Goal: Entertainment & Leisure: Consume media (video, audio)

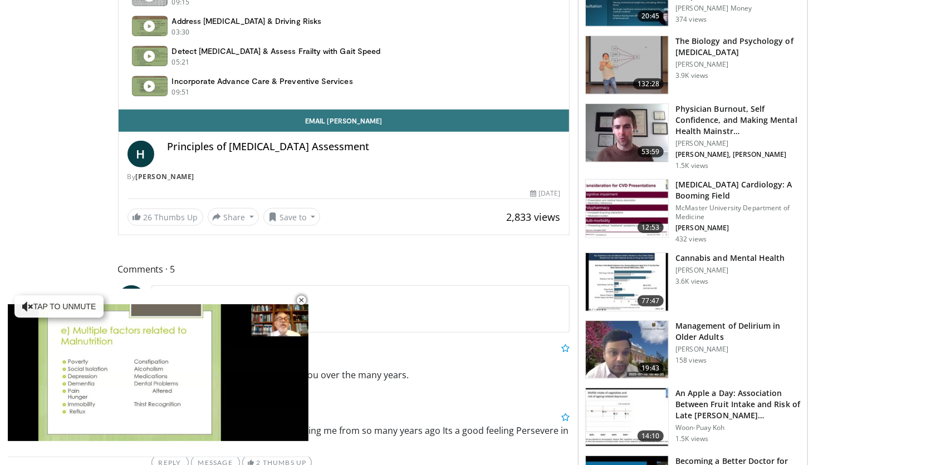
scroll to position [569, 0]
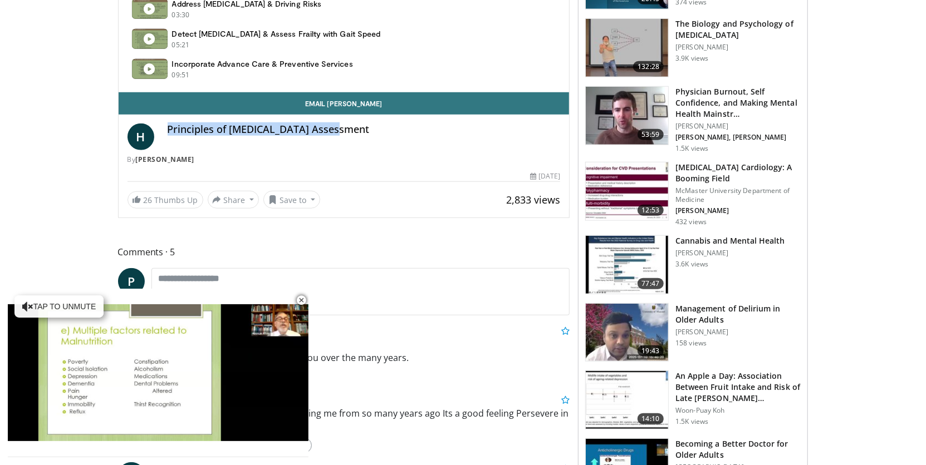
drag, startPoint x: 164, startPoint y: 129, endPoint x: 389, endPoint y: 140, distance: 225.1
click at [390, 140] on div "H Principles of [MEDICAL_DATA] Assessment By [PERSON_NAME]" at bounding box center [343, 144] width 433 height 41
copy h4 "Principles of [MEDICAL_DATA] Assessment"
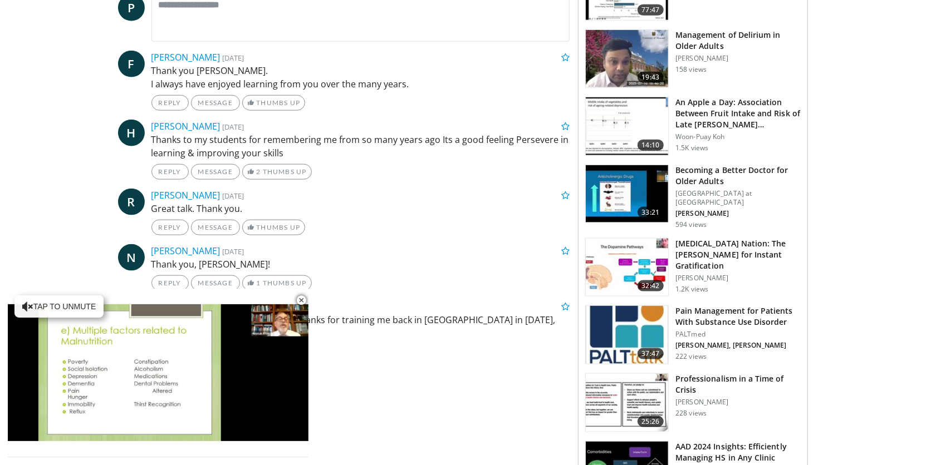
scroll to position [850, 0]
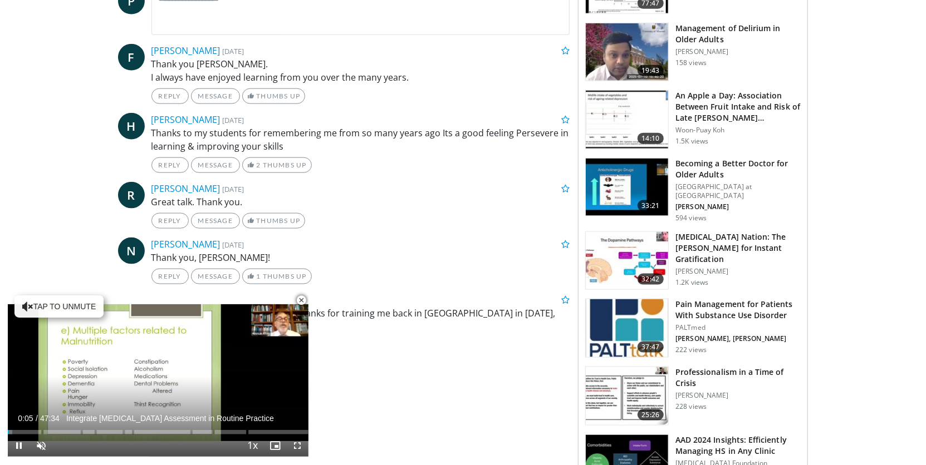
click at [303, 299] on span "Video Player" at bounding box center [301, 300] width 22 height 22
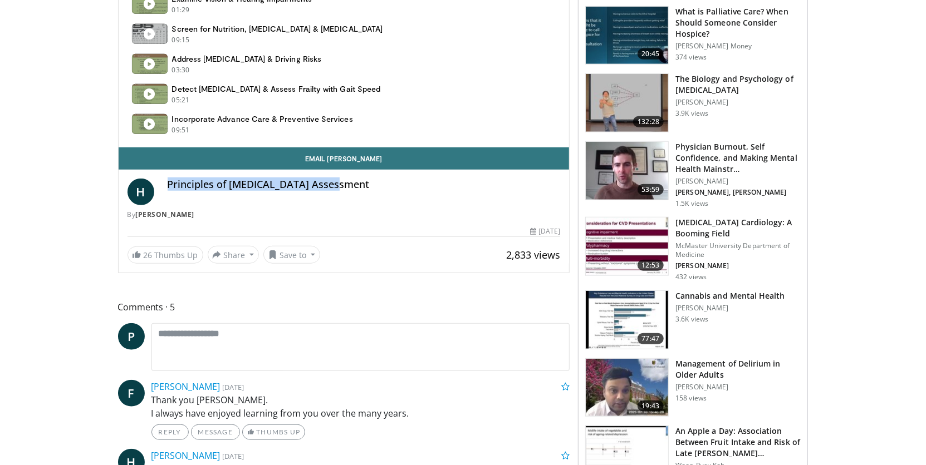
scroll to position [520, 0]
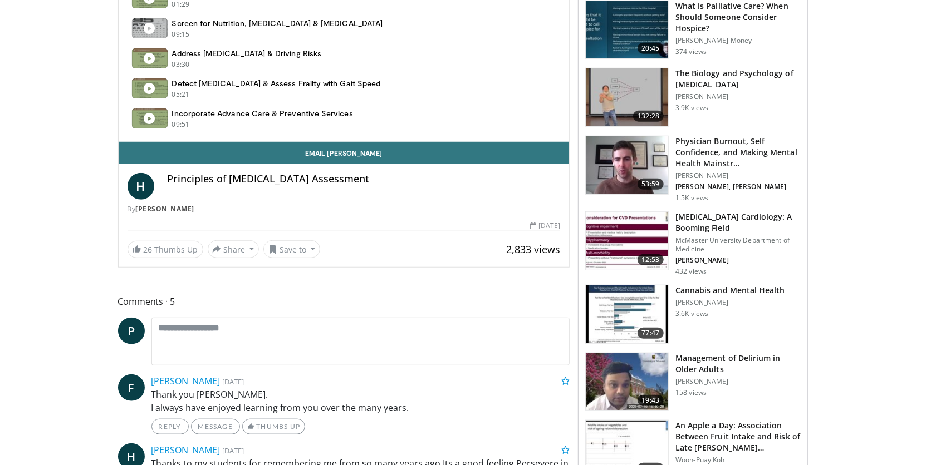
click at [51, 182] on body "Specialties Adult & Family Medicine Allergy, [MEDICAL_DATA], Immunology Anesthe…" at bounding box center [463, 435] width 926 height 1910
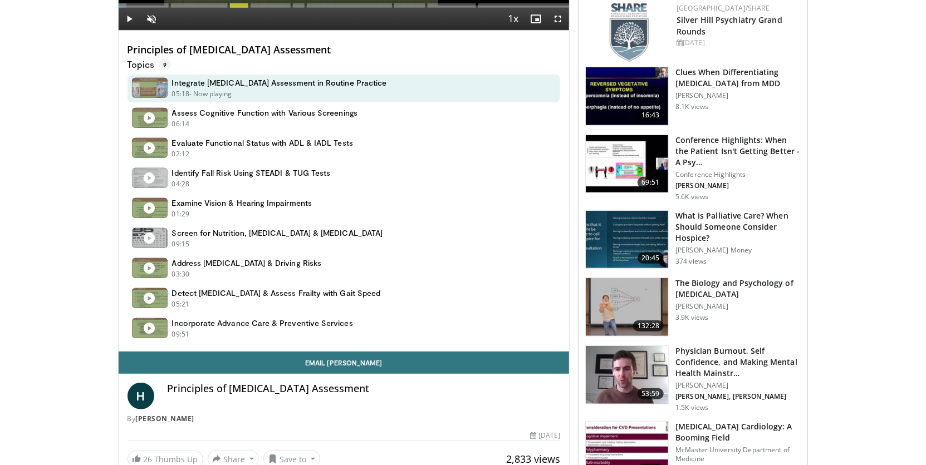
scroll to position [0, 0]
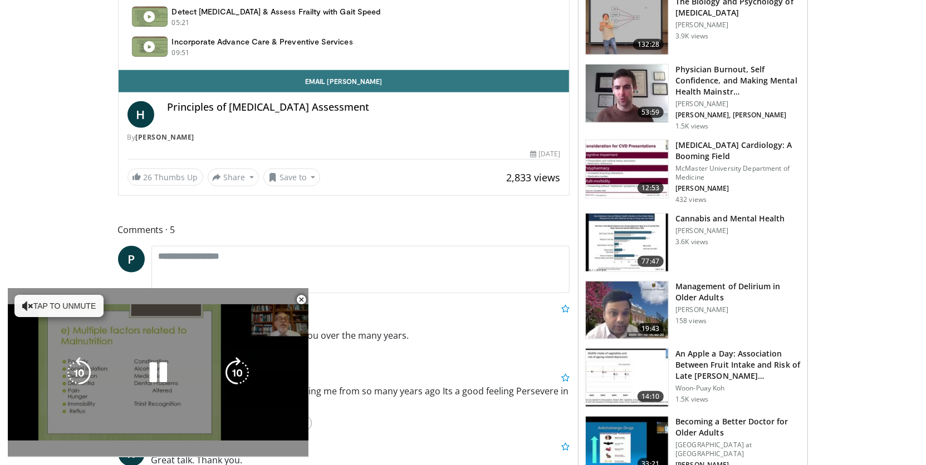
scroll to position [592, 0]
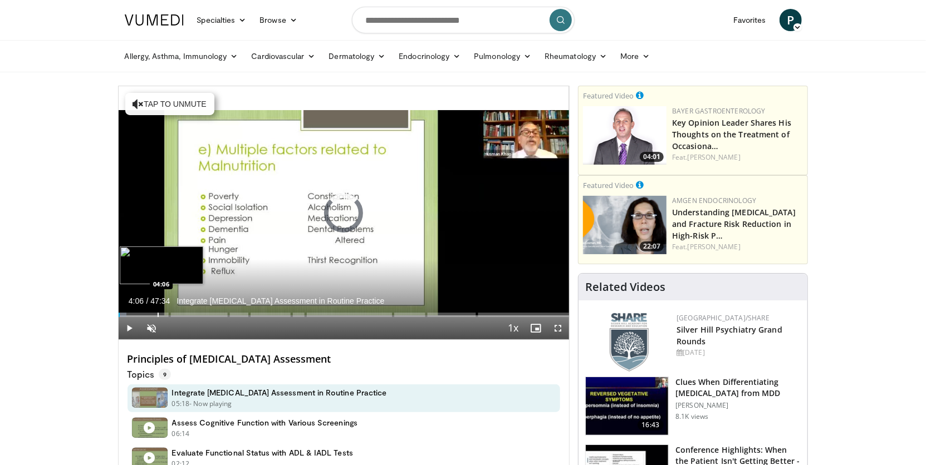
click at [158, 313] on div "Progress Bar" at bounding box center [158, 315] width 1 height 4
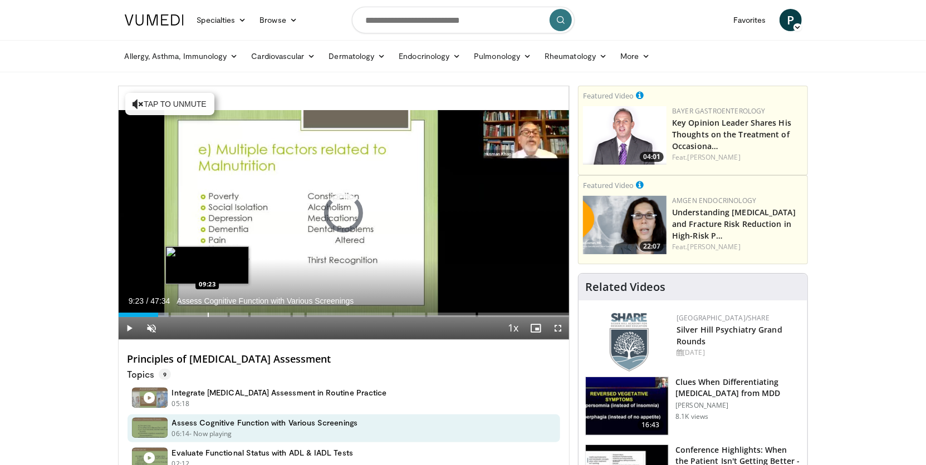
click at [208, 314] on div "Progress Bar" at bounding box center [208, 315] width 1 height 4
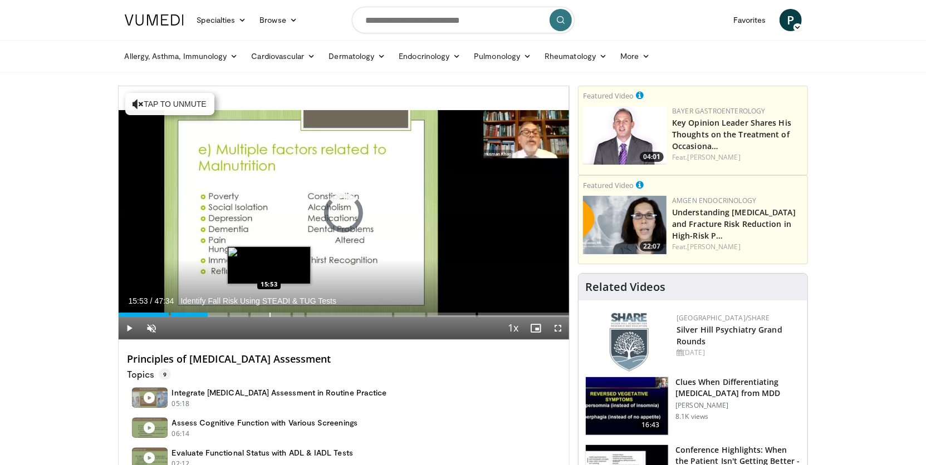
click at [269, 316] on div "Progress Bar" at bounding box center [269, 315] width 1 height 4
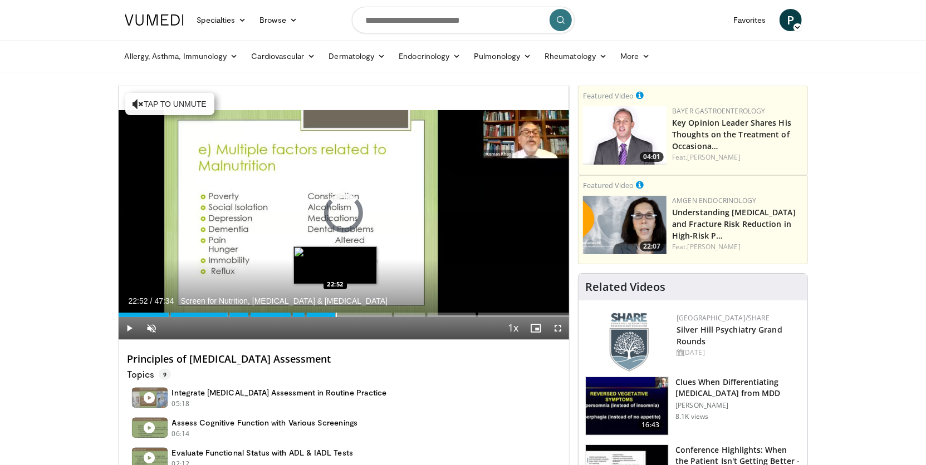
click at [336, 314] on div "Progress Bar" at bounding box center [336, 315] width 1 height 4
